Goal: Information Seeking & Learning: Learn about a topic

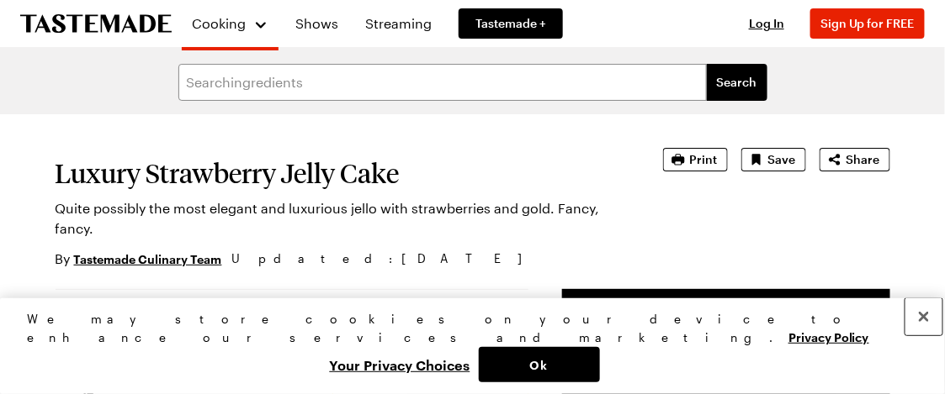
click at [921, 336] on button "Close" at bounding box center [923, 317] width 37 height 37
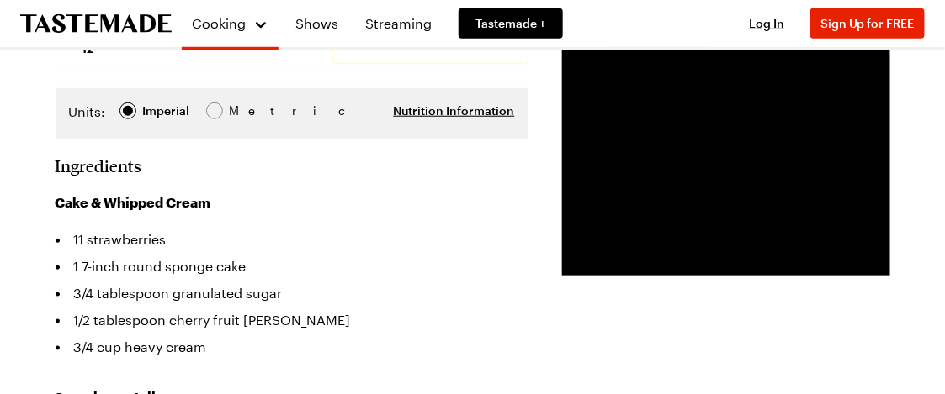
scroll to position [350, 0]
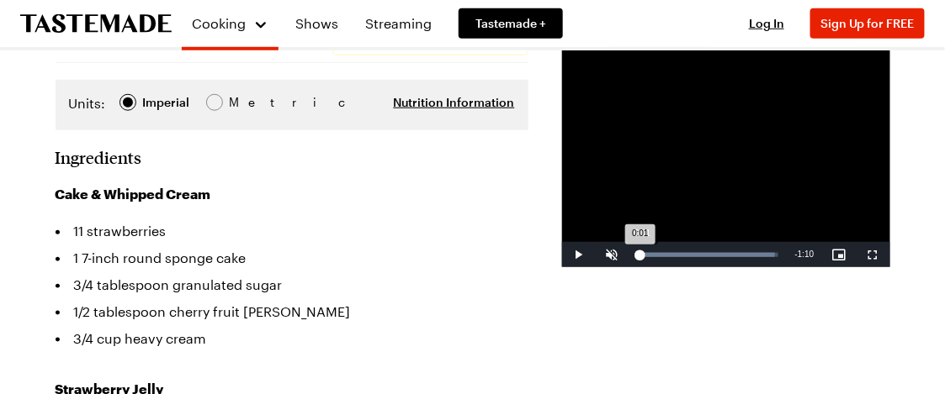
click at [638, 257] on div "Loaded : 97.93% 0:01 0:01" at bounding box center [708, 255] width 140 height 4
click at [871, 255] on span "Video Player" at bounding box center [873, 255] width 34 height 0
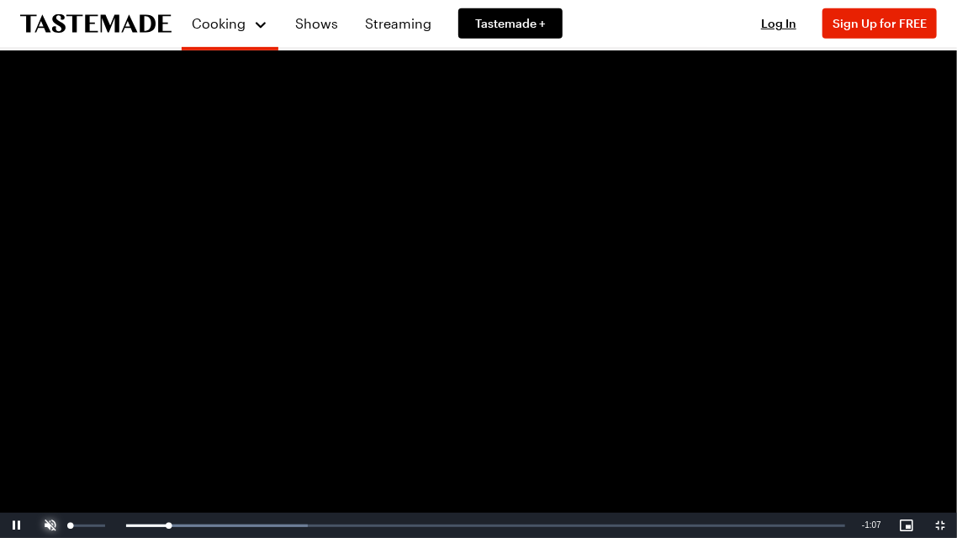
click at [54, 394] on span "Video Player" at bounding box center [51, 526] width 34 height 0
click at [93, 394] on div "66%" at bounding box center [88, 526] width 34 height 3
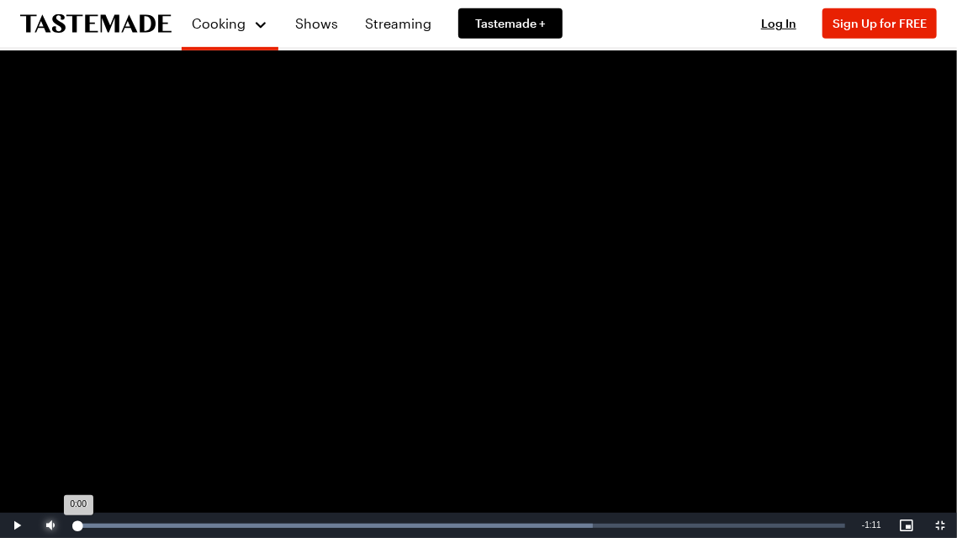
click at [78, 394] on div "Loaded : 67.23% 0:00 0:00" at bounding box center [460, 525] width 786 height 25
click at [76, 394] on div "17%" at bounding box center [88, 526] width 34 height 3
click at [79, 394] on div "Loaded : 100.00% 0:00 0:00" at bounding box center [461, 526] width 770 height 4
click at [700, 237] on video "Video Player" at bounding box center [478, 269] width 957 height 538
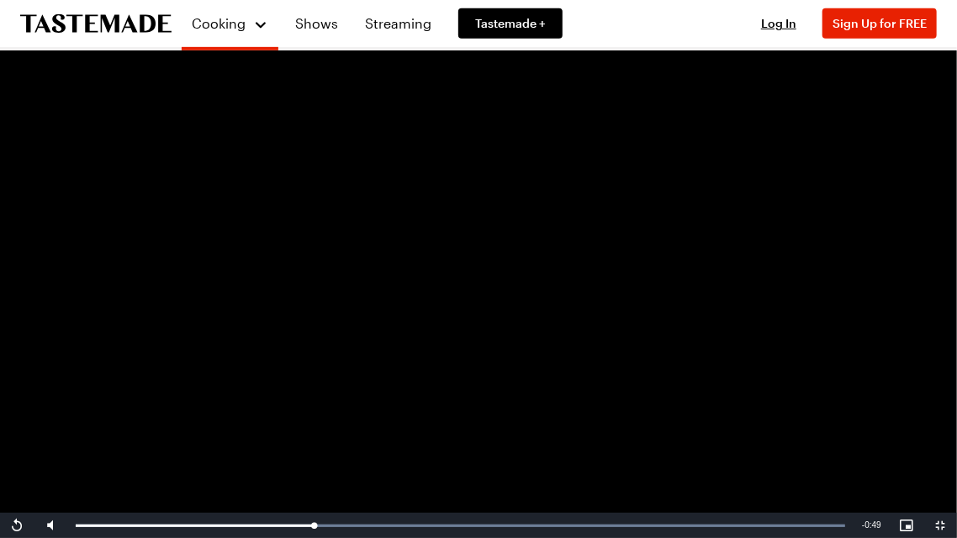
click at [558, 299] on video "Video Player" at bounding box center [478, 269] width 957 height 538
click at [538, 379] on video "Video Player" at bounding box center [478, 269] width 957 height 538
click at [738, 365] on video "Video Player" at bounding box center [478, 269] width 957 height 538
click at [938, 394] on span "Video Player" at bounding box center [941, 526] width 34 height 0
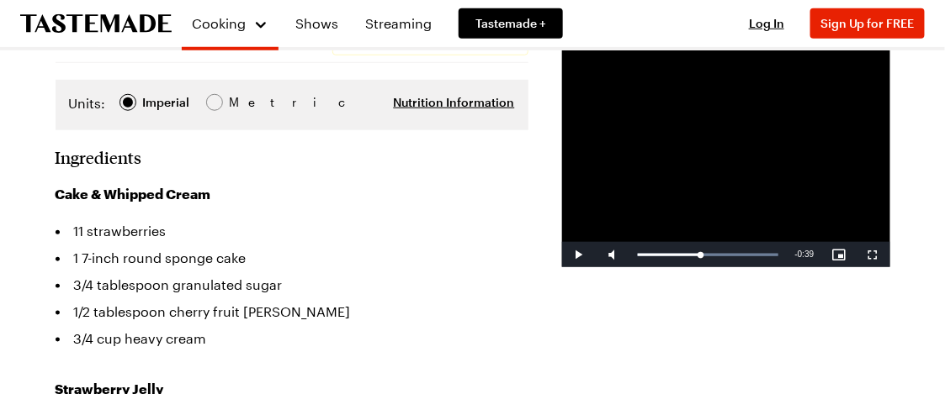
click at [311, 198] on div "Cake & Whipped Cream 11 strawberries 1 7-inch round sponge cake 3/4 tablespoon …" at bounding box center [292, 268] width 473 height 168
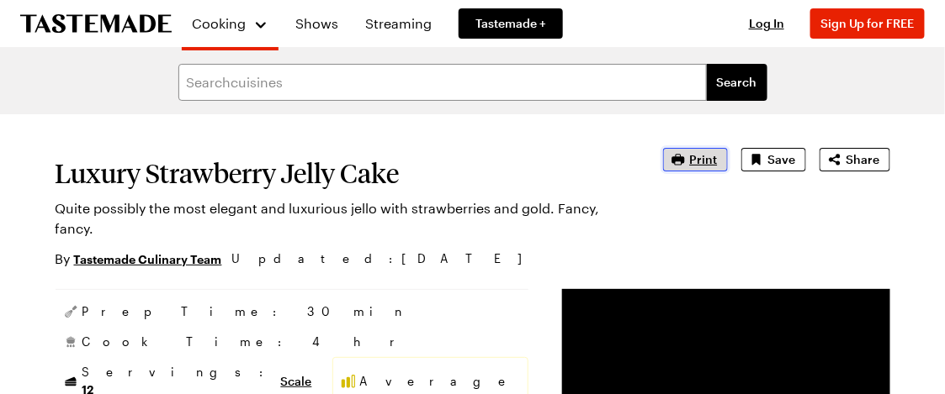
click at [694, 155] on span "Print" at bounding box center [704, 159] width 28 height 17
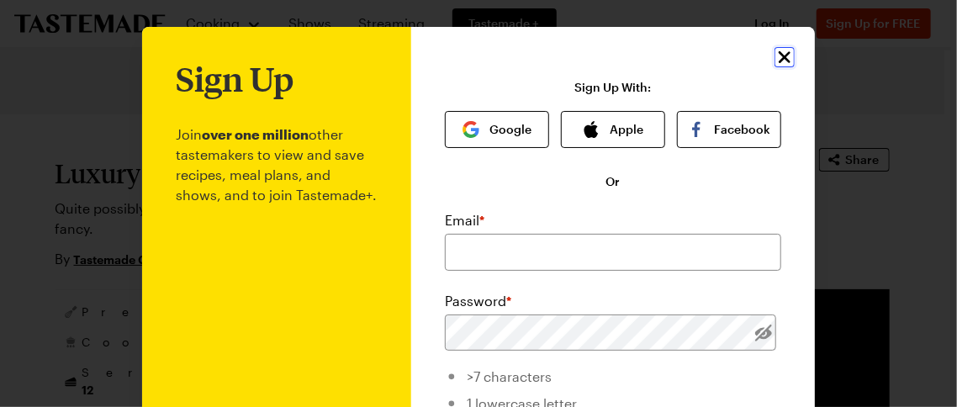
click at [779, 48] on icon "Close" at bounding box center [785, 57] width 20 height 20
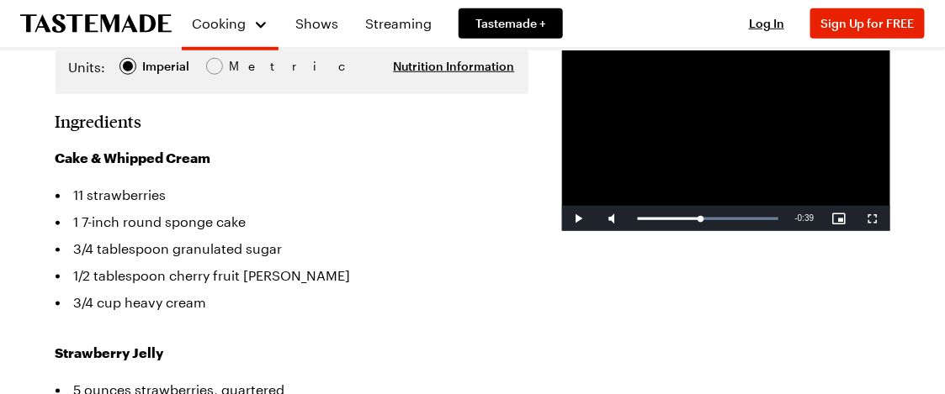
scroll to position [383, 0]
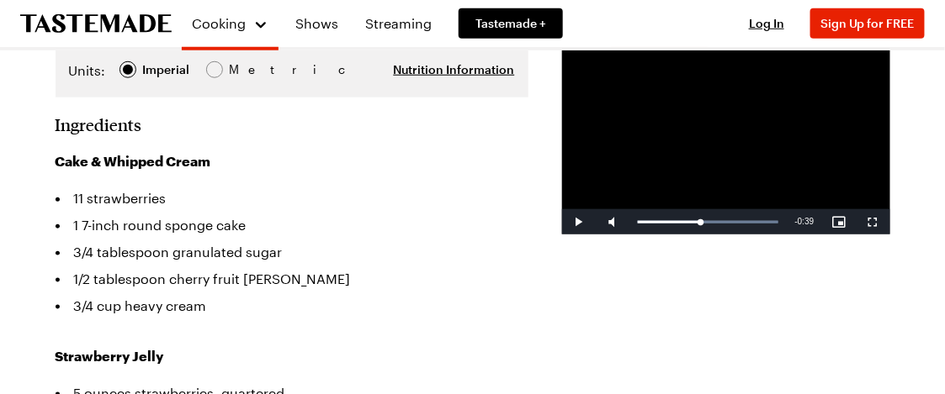
click at [338, 299] on li "3/4 cup heavy cream" at bounding box center [292, 306] width 473 height 27
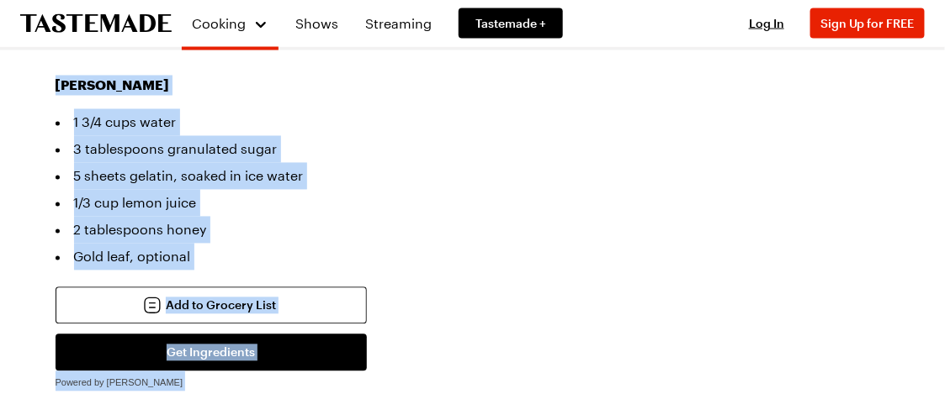
scroll to position [801, 0]
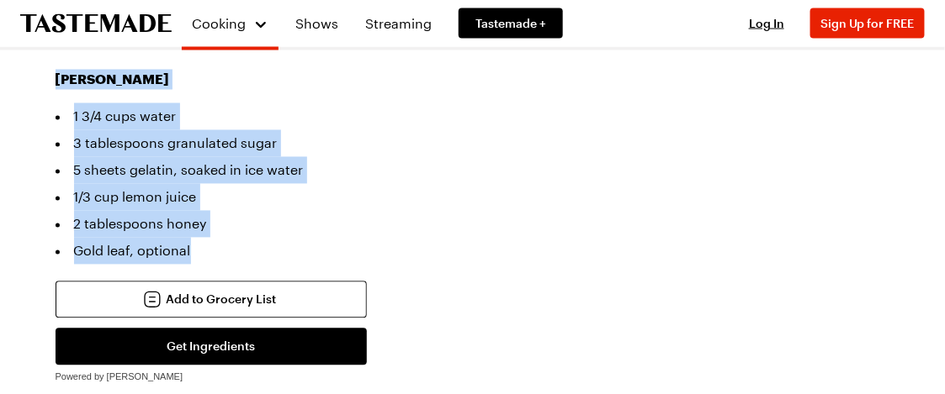
drag, startPoint x: 46, startPoint y: 109, endPoint x: 188, endPoint y: 233, distance: 188.9
copy section "Ingredients Cake & Whipped Cream 11 strawberries 1 7-inch round sponge cake 3/4…"
